Goal: Navigation & Orientation: Find specific page/section

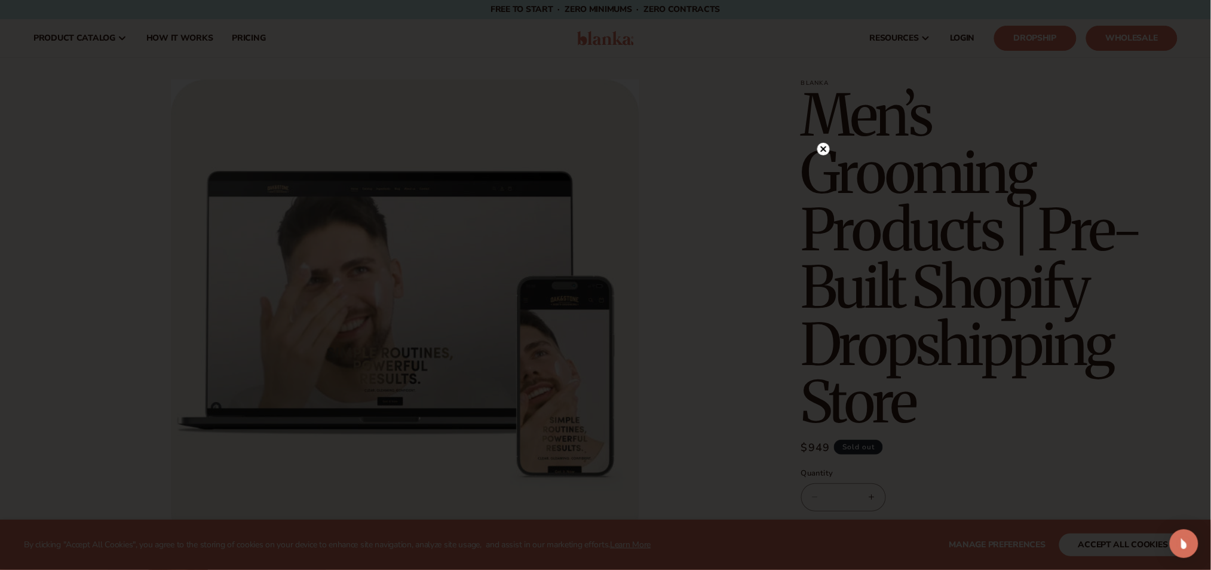
click at [651, 151] on circle at bounding box center [823, 149] width 13 height 13
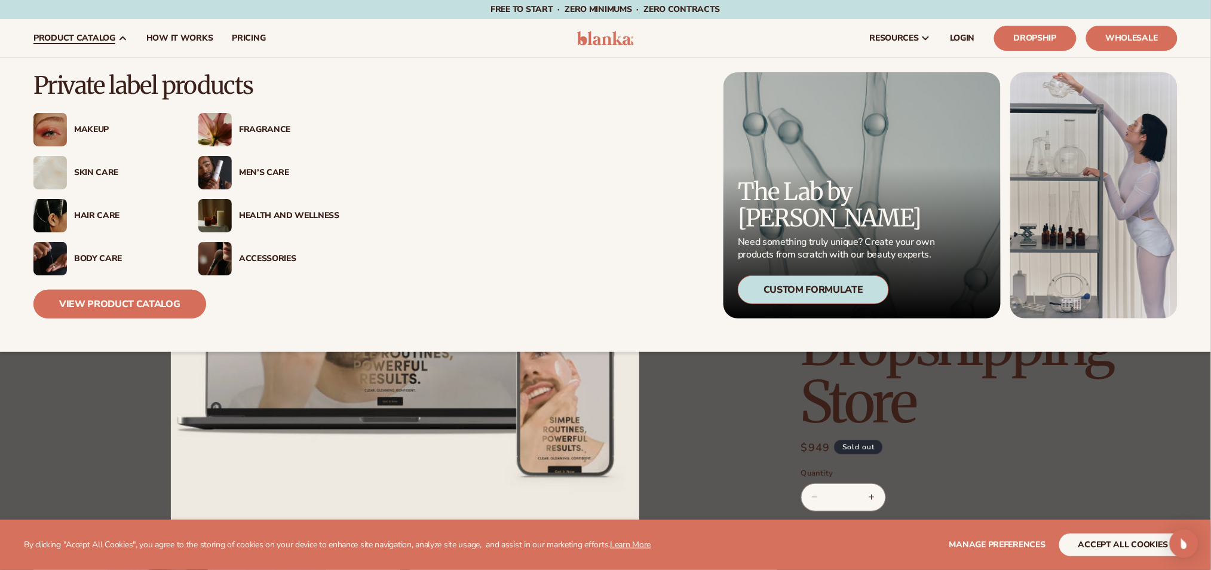
click at [170, 298] on link "View Product Catalog" at bounding box center [119, 304] width 173 height 29
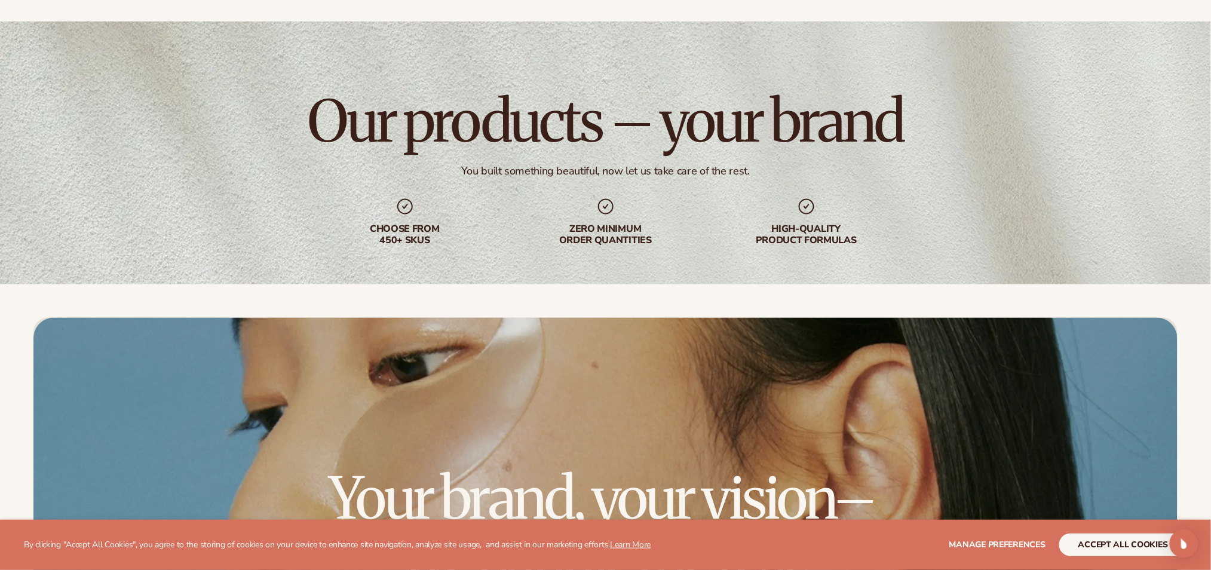
scroll to position [3903, 0]
